Goal: Task Accomplishment & Management: Manage account settings

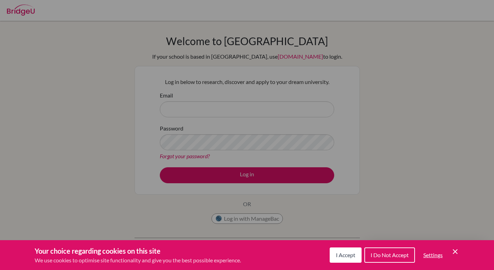
click at [350, 255] on span "I Accept" at bounding box center [345, 254] width 19 height 7
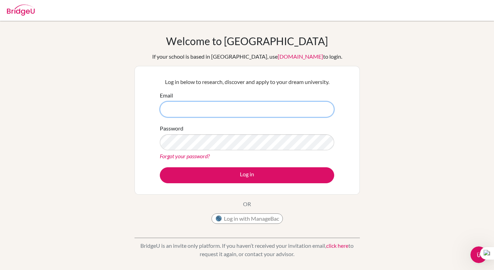
click at [223, 110] on input "Email" at bounding box center [247, 109] width 174 height 16
paste input "[PERSON_NAME][EMAIL_ADDRESS][DOMAIN_NAME]"
type input "[PERSON_NAME][EMAIL_ADDRESS][DOMAIN_NAME]"
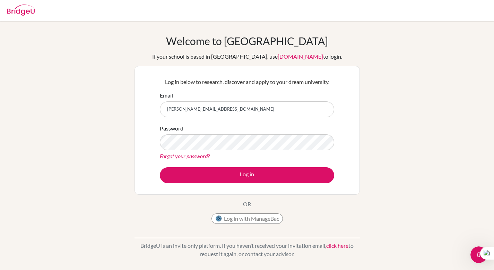
click at [181, 156] on link "Forgot your password?" at bounding box center [185, 156] width 50 height 7
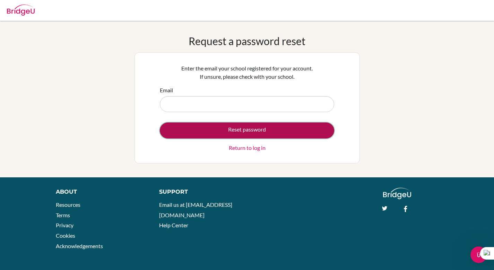
click at [260, 130] on button "Reset password" at bounding box center [247, 130] width 174 height 16
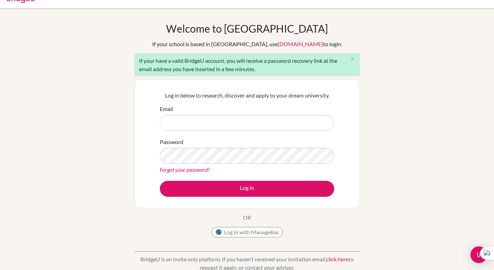
scroll to position [12, 0]
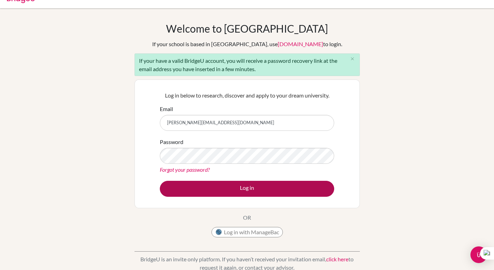
type input "n.carpentier.2026@seishn.com"
click at [234, 189] on button "Log in" at bounding box center [247, 189] width 174 height 16
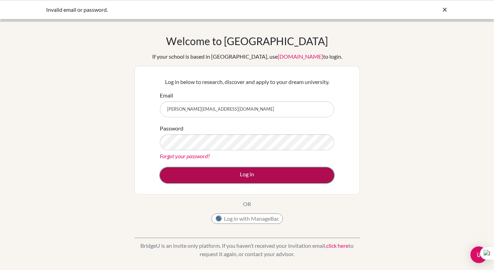
click at [209, 176] on button "Log in" at bounding box center [247, 175] width 174 height 16
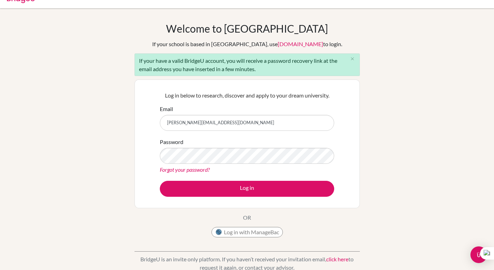
scroll to position [12, 0]
drag, startPoint x: 261, startPoint y: 119, endPoint x: 169, endPoint y: 124, distance: 92.4
click at [169, 123] on input "n.carpentier.2026@seishn.com" at bounding box center [247, 123] width 174 height 16
drag, startPoint x: 168, startPoint y: 124, endPoint x: 242, endPoint y: 125, distance: 73.9
click at [241, 124] on input "[PERSON_NAME][EMAIL_ADDRESS][DOMAIN_NAME]" at bounding box center [247, 123] width 174 height 16
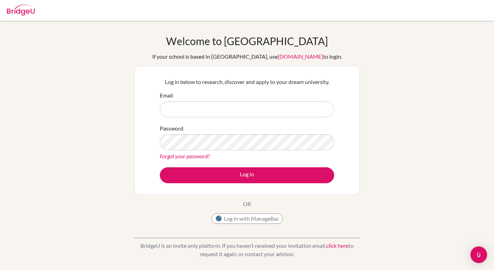
scroll to position [12, 0]
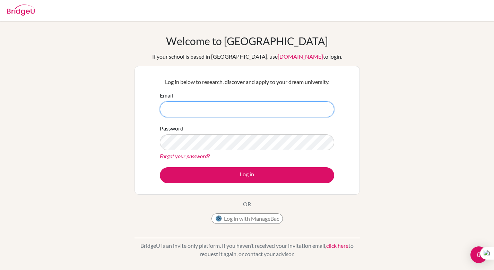
paste input "[PERSON_NAME][EMAIL_ADDRESS][DOMAIN_NAME]"
type input "[PERSON_NAME][EMAIL_ADDRESS][DOMAIN_NAME]"
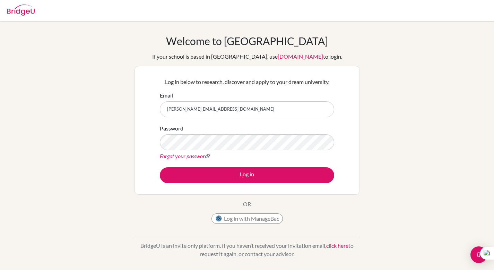
click at [189, 155] on link "Forgot your password?" at bounding box center [185, 156] width 50 height 7
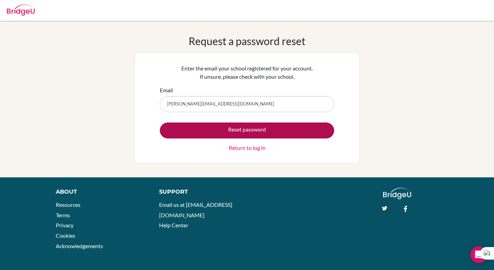
type input "[PERSON_NAME][EMAIL_ADDRESS][DOMAIN_NAME]"
click at [240, 128] on button "Reset password" at bounding box center [247, 130] width 174 height 16
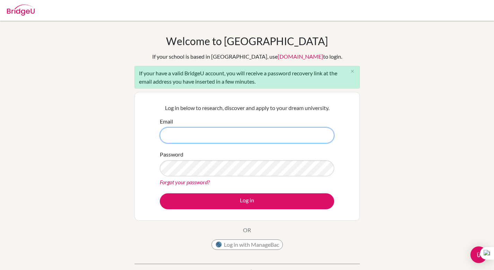
paste input "[PERSON_NAME][EMAIL_ADDRESS][DOMAIN_NAME]"
type input "[PERSON_NAME][EMAIL_ADDRESS][DOMAIN_NAME]"
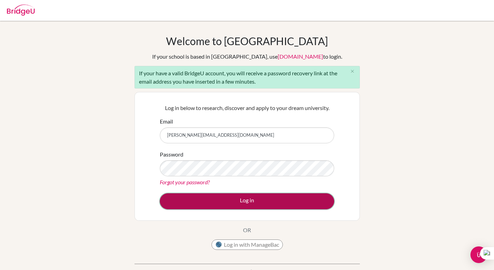
click at [245, 202] on button "Log in" at bounding box center [247, 201] width 174 height 16
